Goal: Task Accomplishment & Management: Use online tool/utility

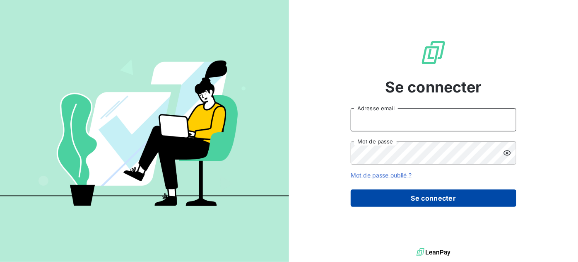
type input "[PERSON_NAME][EMAIL_ADDRESS][DOMAIN_NAME]"
click at [421, 202] on button "Se connecter" at bounding box center [434, 197] width 166 height 17
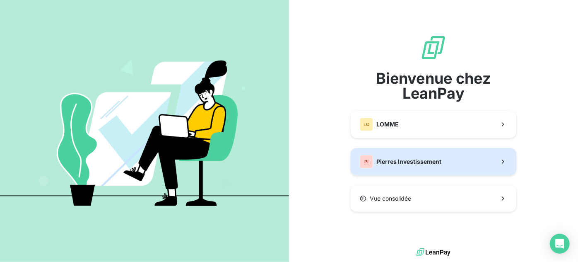
click at [395, 161] on span "Pierres Investissement" at bounding box center [408, 161] width 65 height 8
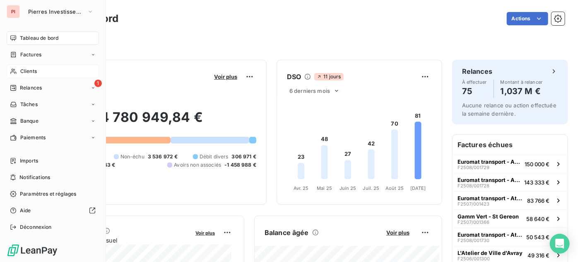
click at [19, 72] on div "Clients" at bounding box center [53, 71] width 92 height 13
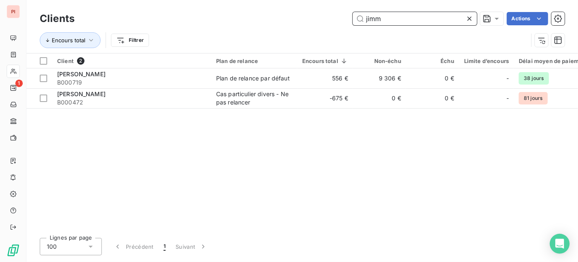
click at [371, 22] on input "jimm" at bounding box center [415, 18] width 124 height 13
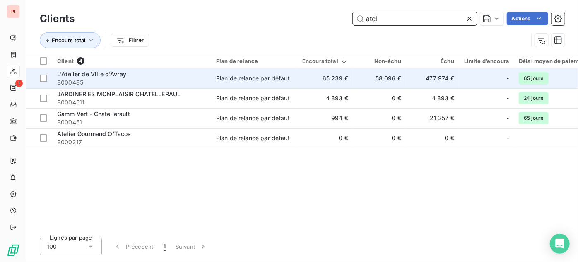
type input "atel"
click at [193, 75] on div "L'Atelier de Ville d'Avray" at bounding box center [131, 74] width 149 height 8
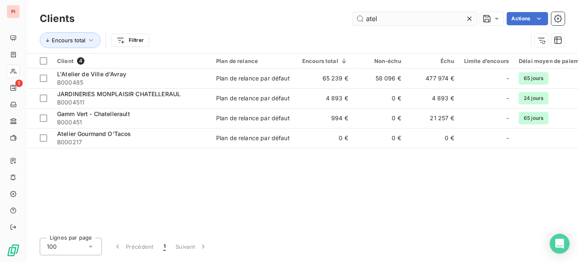
click at [384, 14] on input "atel" at bounding box center [415, 18] width 124 height 13
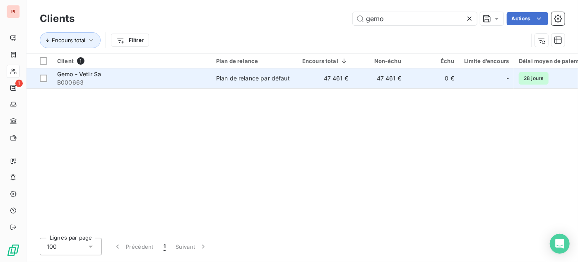
type input "gemo"
click at [188, 79] on span "B000663" at bounding box center [131, 82] width 149 height 8
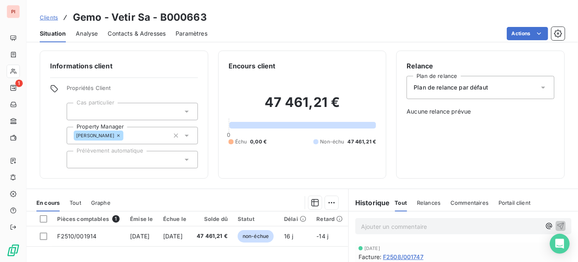
scroll to position [9, 0]
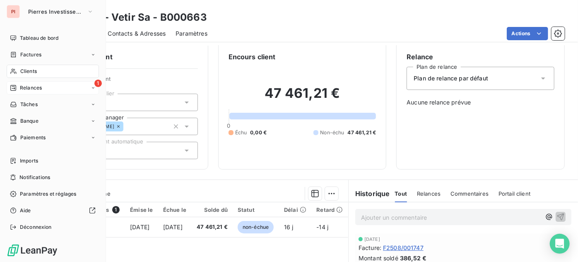
click at [34, 83] on div "1 Relances" at bounding box center [53, 87] width 92 height 13
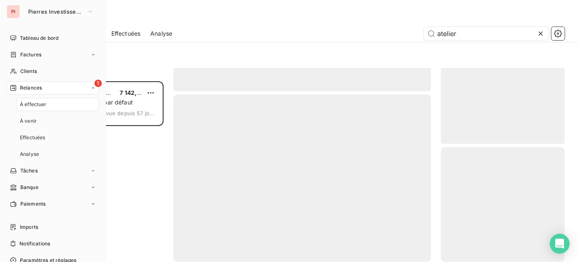
scroll to position [174, 118]
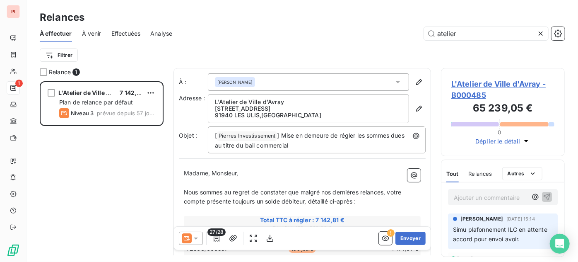
click at [538, 34] on icon at bounding box center [540, 33] width 8 height 8
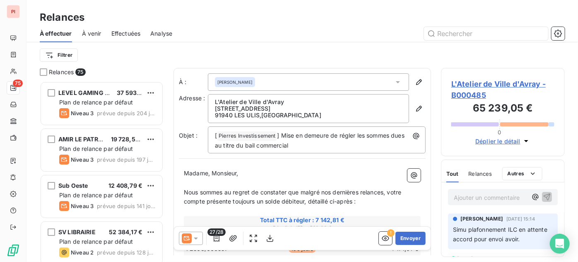
click at [122, 32] on span "Effectuées" at bounding box center [125, 33] width 29 height 8
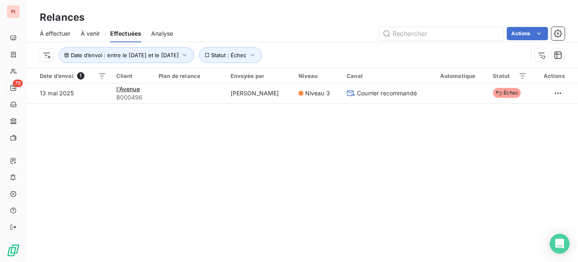
click at [254, 46] on div "Date d’envoi : entre le [DATE] et le [DATE] Statut : Échec" at bounding box center [302, 55] width 525 height 26
click at [247, 53] on span "Statut : Échec" at bounding box center [229, 55] width 35 height 7
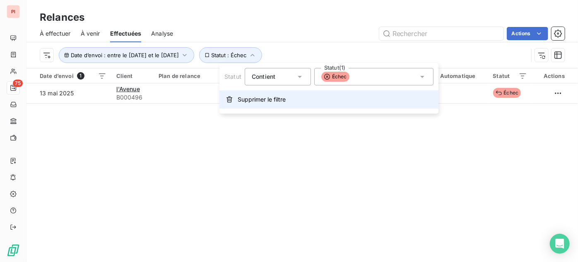
click at [244, 93] on button "Supprimer le filtre" at bounding box center [328, 99] width 219 height 18
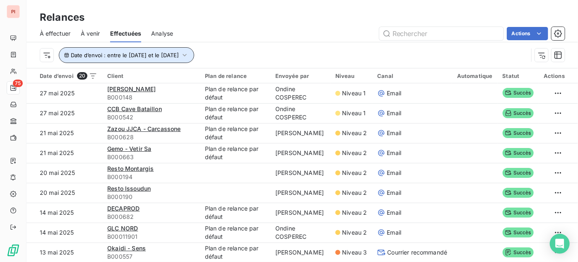
click at [179, 53] on span "Date d’envoi : entre le [DATE] et le [DATE]" at bounding box center [125, 55] width 108 height 7
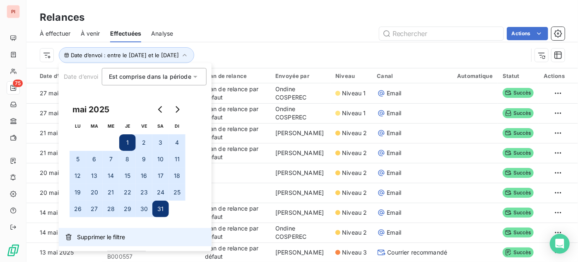
click at [102, 239] on span "Supprimer le filtre" at bounding box center [101, 237] width 48 height 8
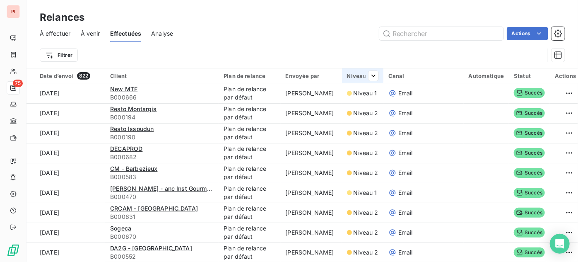
click at [356, 75] on div "Niveau" at bounding box center [362, 75] width 31 height 7
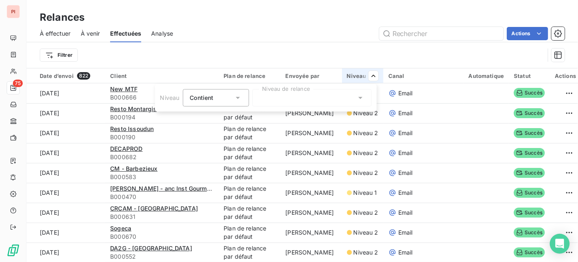
click at [214, 92] on div "Contient is" at bounding box center [212, 98] width 44 height 12
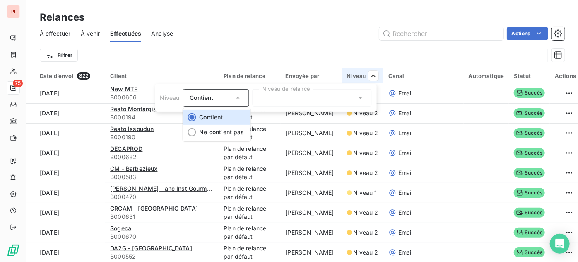
click at [229, 94] on div "Contient" at bounding box center [212, 98] width 44 height 12
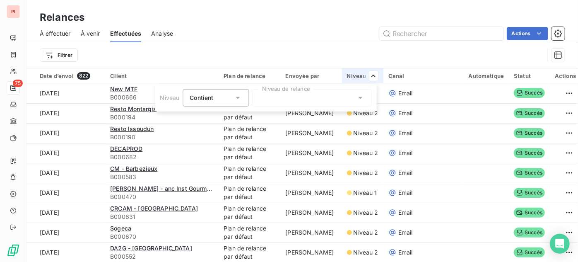
click at [264, 97] on div at bounding box center [311, 97] width 119 height 17
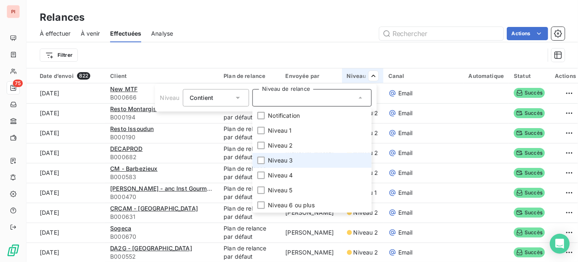
click at [277, 157] on span "Niveau 3" at bounding box center [280, 160] width 25 height 8
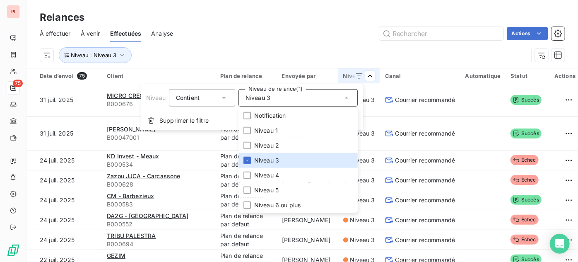
click at [360, 51] on html "PI 75 Relances À effectuer À venir Effectuées Analyse Actions Niveau : Niveau 3…" at bounding box center [289, 131] width 578 height 262
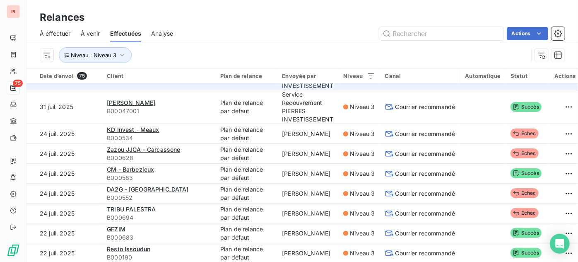
scroll to position [20, 0]
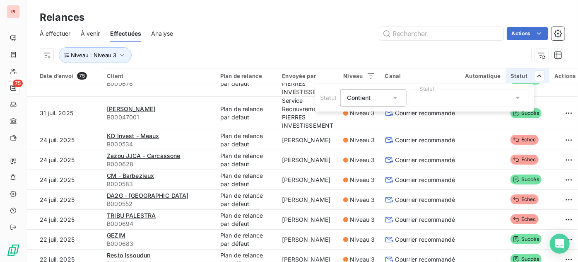
click at [433, 103] on div at bounding box center [469, 97] width 119 height 17
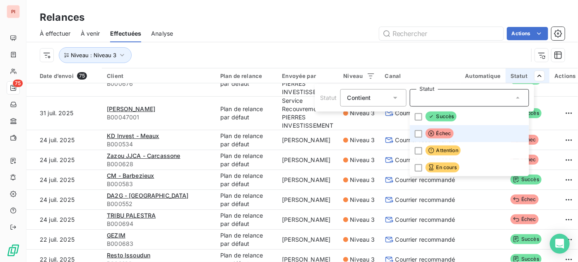
click at [434, 129] on span "Échec" at bounding box center [440, 133] width 28 height 10
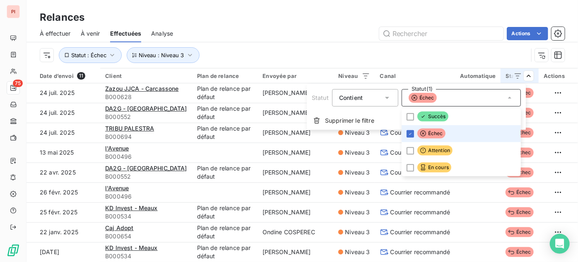
scroll to position [14, 0]
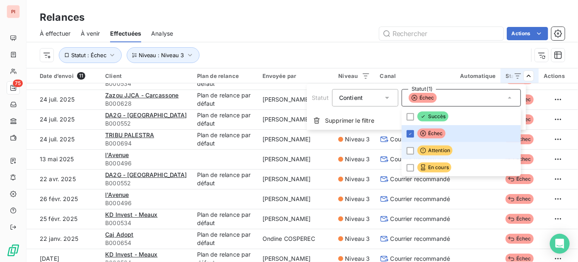
click at [420, 147] on icon at bounding box center [423, 150] width 7 height 7
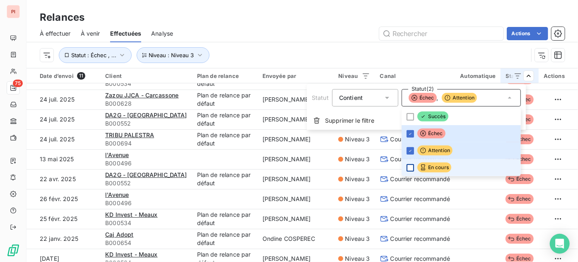
click at [411, 164] on div at bounding box center [409, 167] width 7 height 7
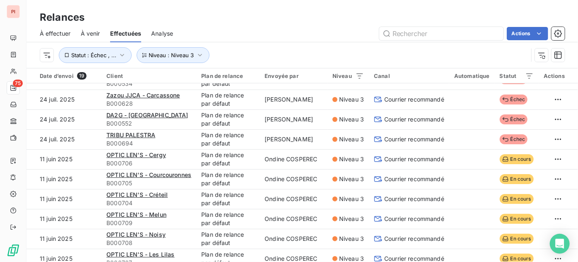
click at [433, 41] on html "PI 75 Relances À effectuer À venir Effectuées Analyse Actions Niveau : Niveau 3…" at bounding box center [289, 131] width 578 height 262
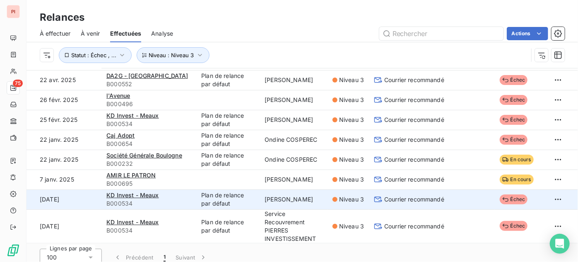
scroll to position [28, 0]
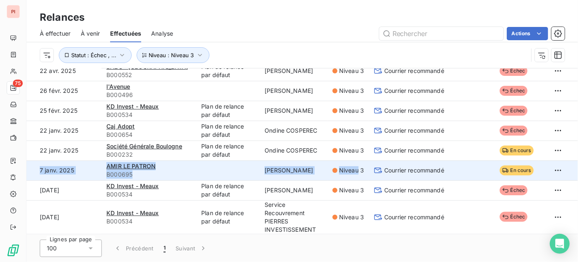
drag, startPoint x: 27, startPoint y: 166, endPoint x: 350, endPoint y: 168, distance: 322.9
click at [350, 168] on tr "[DATE] [PERSON_NAME] LE PATRON B000695 [PERSON_NAME] Niveau 3 Courrier recomman…" at bounding box center [301, 170] width 551 height 20
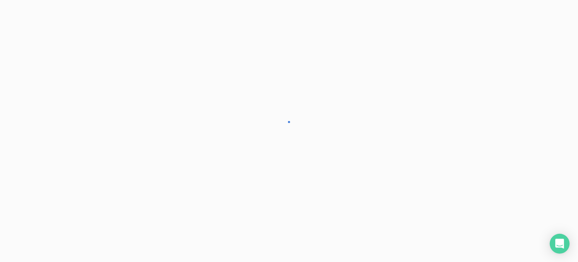
scroll to position [212, 0]
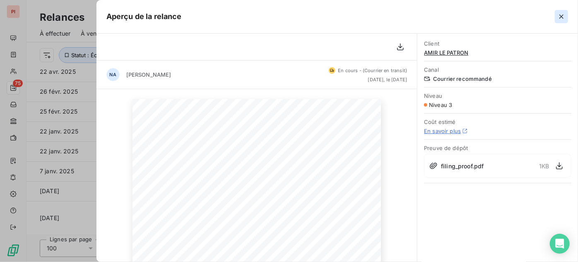
click at [560, 17] on icon "button" at bounding box center [561, 16] width 8 height 8
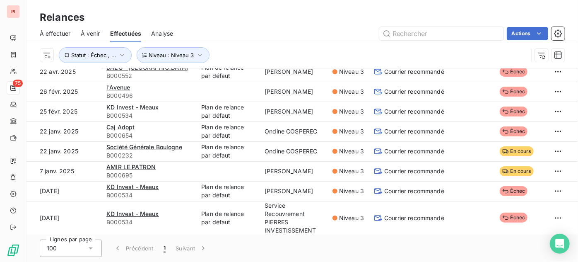
click at [464, 250] on div "Lignes par page 100 Précédent 1 Suivant" at bounding box center [301, 248] width 551 height 28
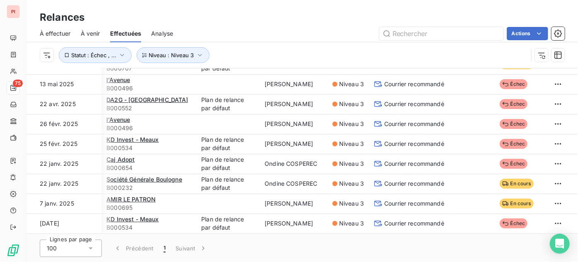
scroll to position [212, 0]
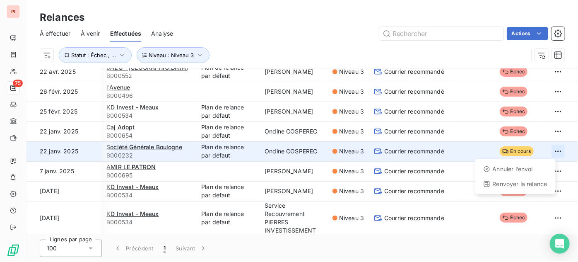
click at [554, 149] on html "PI 75 Relances À effectuer À venir Effectuées Analyse Actions Niveau : Niveau 3…" at bounding box center [289, 131] width 578 height 262
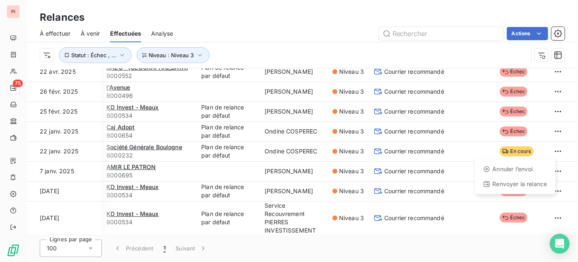
click at [461, 147] on html "PI 75 Relances À effectuer À venir Effectuées Analyse Actions Niveau : Niveau 3…" at bounding box center [289, 131] width 578 height 262
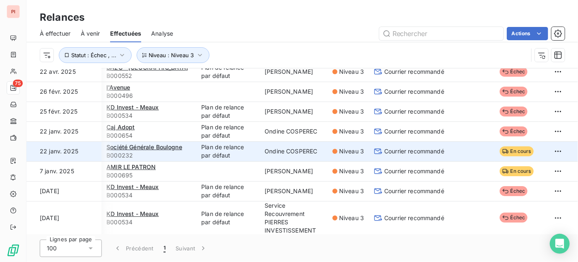
click at [452, 148] on td at bounding box center [472, 151] width 46 height 20
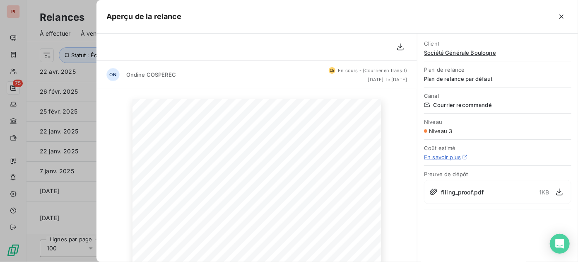
click at [469, 190] on span "filing_proof.pdf" at bounding box center [462, 192] width 43 height 9
click at [559, 191] on icon "button" at bounding box center [559, 191] width 7 height 7
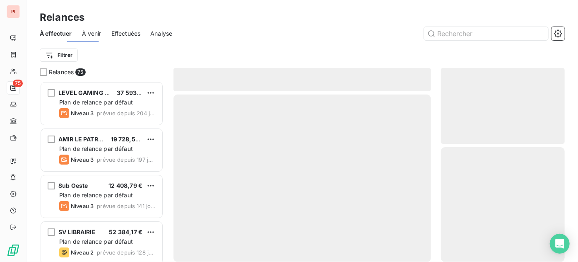
scroll to position [174, 118]
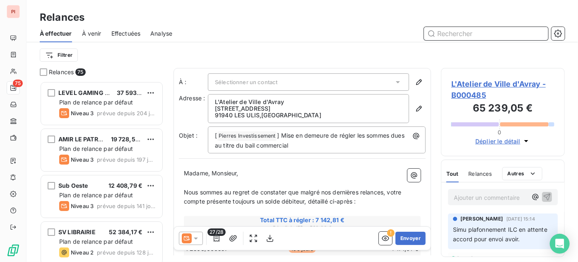
click at [134, 33] on span "Effectuées" at bounding box center [125, 33] width 29 height 8
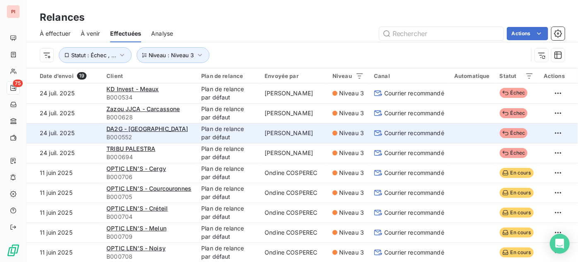
click at [502, 130] on span "Échec" at bounding box center [514, 133] width 28 height 10
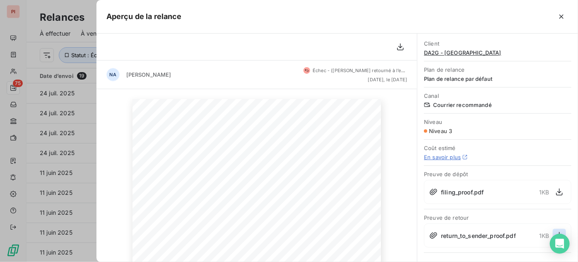
click at [558, 231] on icon "button" at bounding box center [559, 235] width 8 height 8
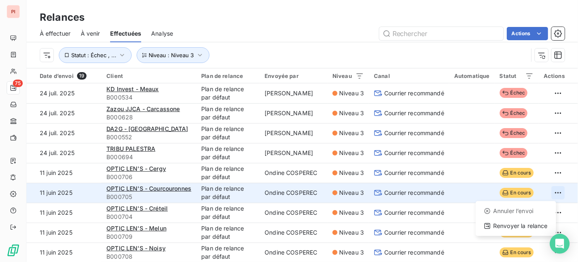
click at [551, 192] on html "PI 75 Relances À effectuer À venir Effectuées Analyse Actions Niveau : Niveau 3…" at bounding box center [289, 131] width 578 height 262
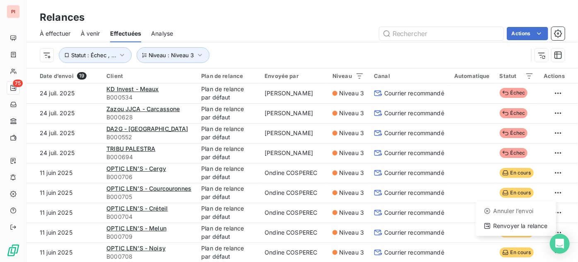
click at [459, 191] on html "PI 75 Relances À effectuer À venir Effectuées Analyse Actions Niveau : Niveau 3…" at bounding box center [289, 131] width 578 height 262
click at [459, 191] on td at bounding box center [472, 193] width 46 height 20
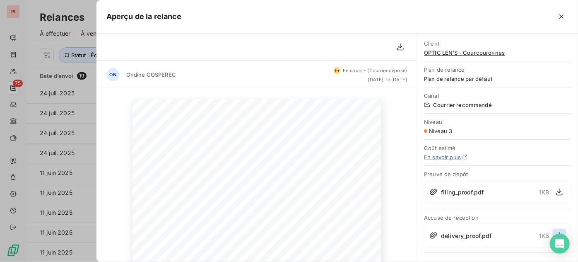
click at [555, 231] on icon "button" at bounding box center [559, 235] width 8 height 8
click at [563, 18] on icon "button" at bounding box center [561, 16] width 8 height 8
